Goal: Task Accomplishment & Management: Manage account settings

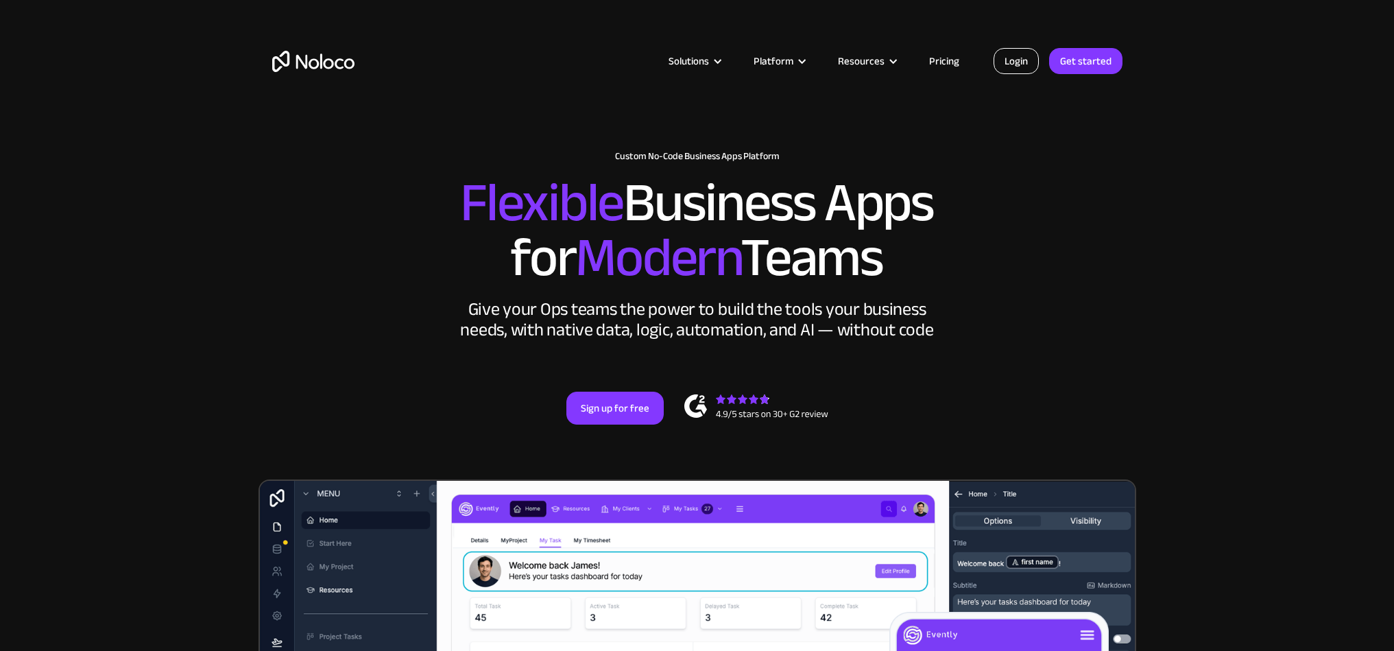
click at [1024, 58] on link "Login" at bounding box center [1016, 61] width 45 height 26
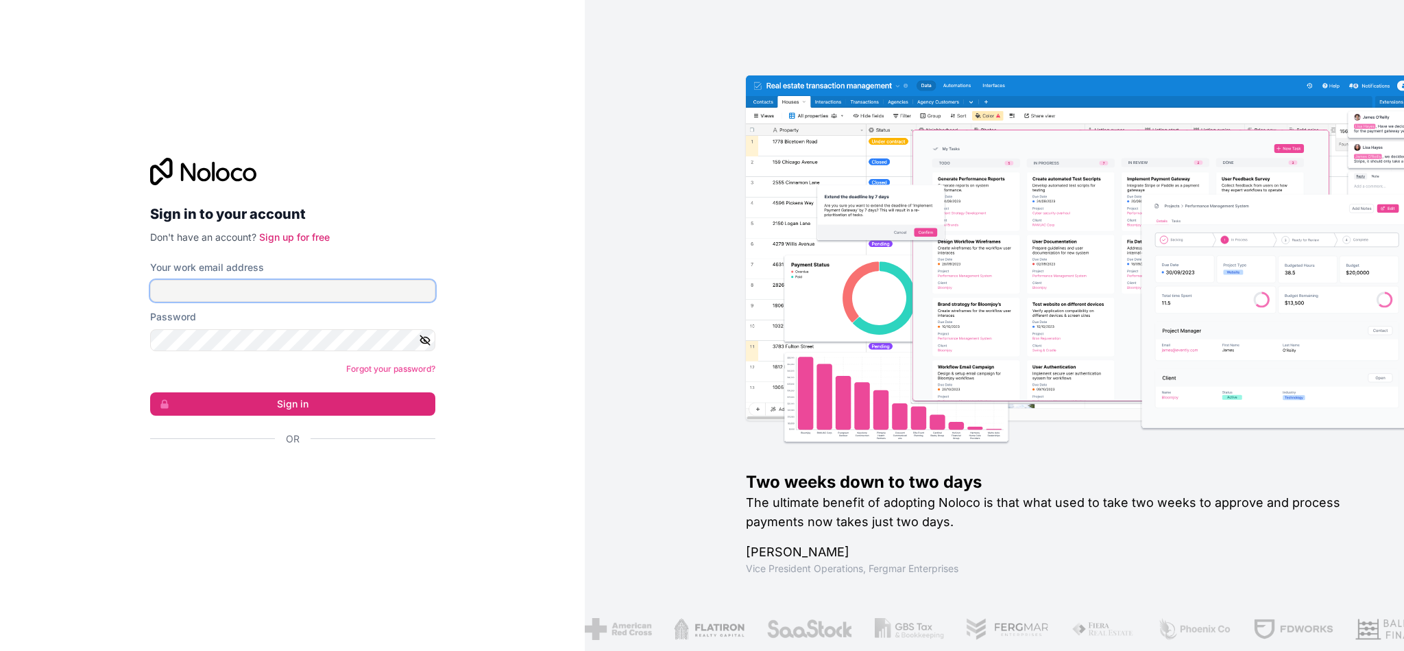
click at [273, 291] on input "Your work email address" at bounding box center [292, 291] width 285 height 22
type input "eugenie@myprivateparis.com"
click at [150, 392] on button "Sign in" at bounding box center [292, 403] width 285 height 23
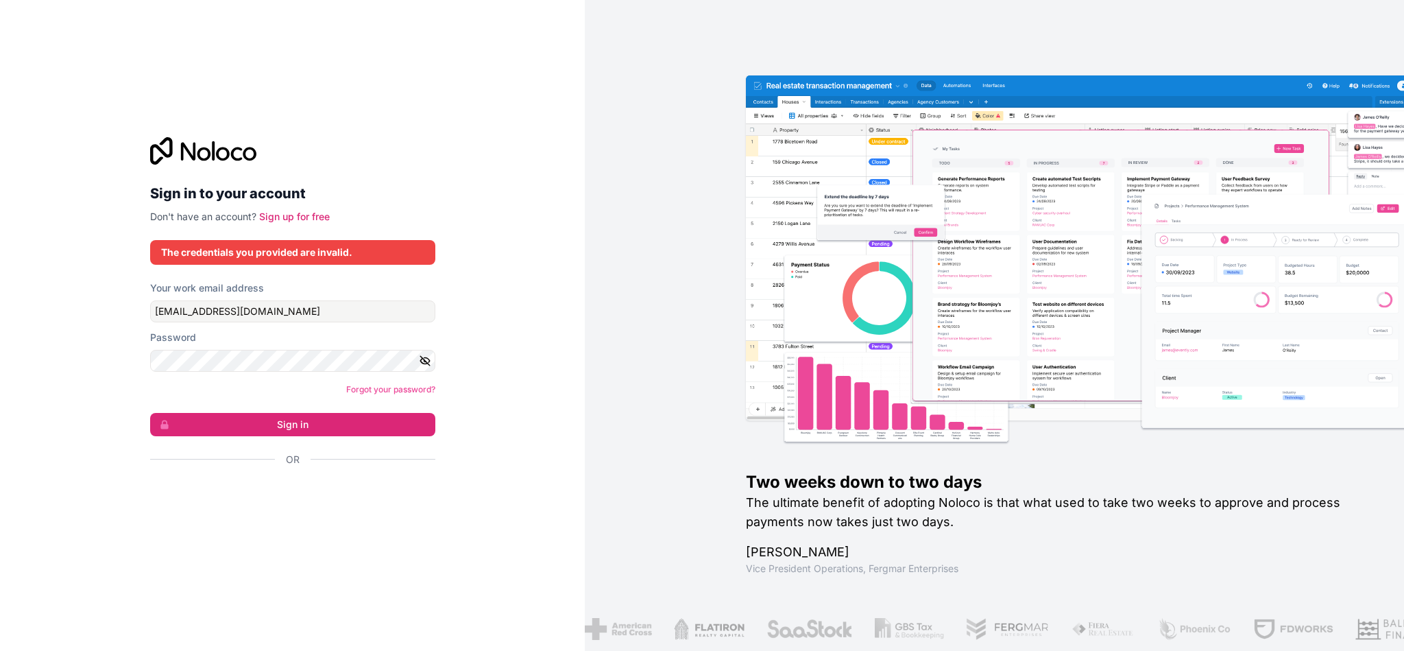
click at [430, 359] on icon "button" at bounding box center [425, 361] width 12 height 12
click at [150, 413] on button "Sign in" at bounding box center [292, 424] width 285 height 23
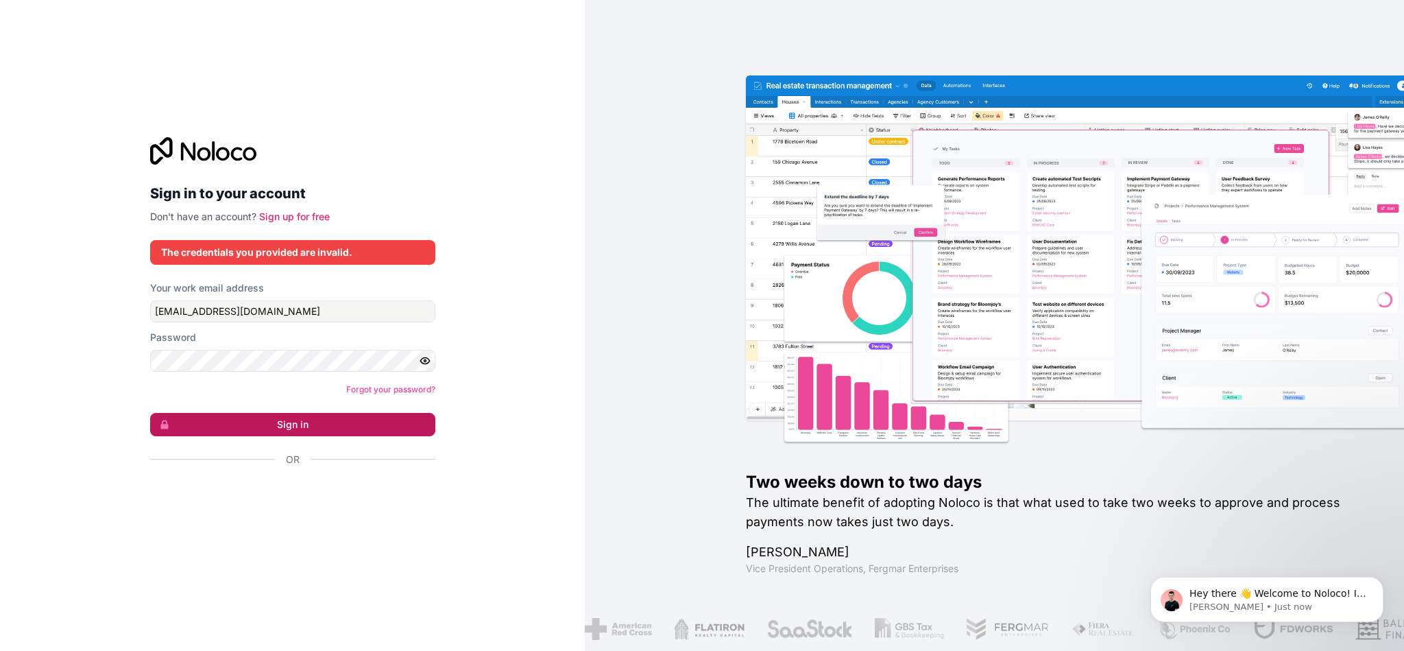
click at [243, 418] on button "Sign in" at bounding box center [292, 424] width 285 height 23
click at [256, 315] on input "eugenie@myprivateparis.com" at bounding box center [292, 311] width 285 height 22
click at [272, 426] on button "Sign in" at bounding box center [292, 424] width 285 height 23
